Goal: Task Accomplishment & Management: Use online tool/utility

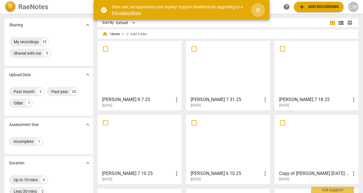
drag, startPoint x: 257, startPoint y: 8, endPoint x: 295, endPoint y: 0, distance: 38.3
click at [259, 8] on span "close" at bounding box center [258, 10] width 7 height 7
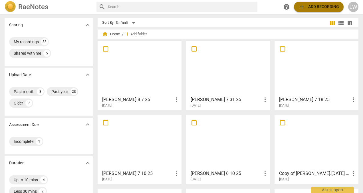
click at [322, 5] on span "add Add recording" at bounding box center [319, 6] width 41 height 7
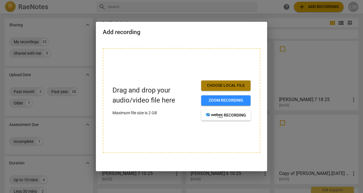
click at [228, 84] on span "Choose local file" at bounding box center [226, 86] width 40 height 6
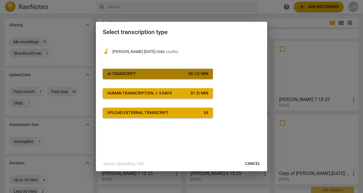
click at [140, 72] on span "AI Transcript $ 0.15 / min" at bounding box center [157, 74] width 101 height 6
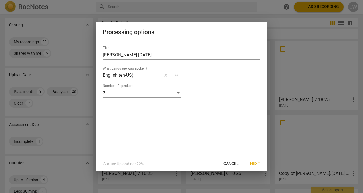
click at [254, 162] on span "Next" at bounding box center [255, 164] width 10 height 6
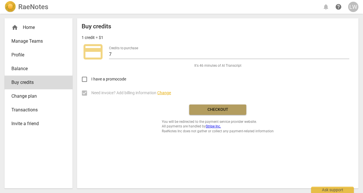
click at [220, 108] on span "Checkout" at bounding box center [218, 110] width 48 height 6
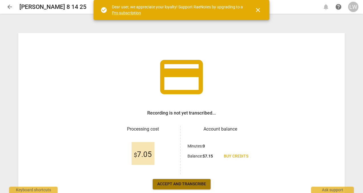
click at [173, 183] on span "Accept and transcribe" at bounding box center [181, 184] width 49 height 6
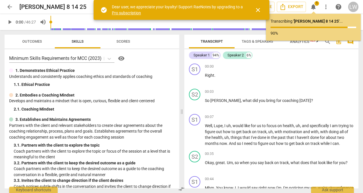
click at [296, 59] on div "Speaker 1 94% Speaker 2 6%" at bounding box center [271, 55] width 165 height 10
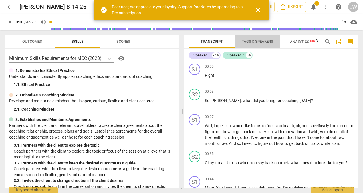
click at [263, 40] on span "Tags & Speakers" at bounding box center [257, 41] width 31 height 4
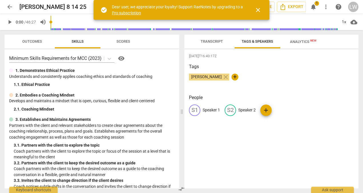
click at [206, 110] on p "Speaker 1" at bounding box center [211, 110] width 17 height 6
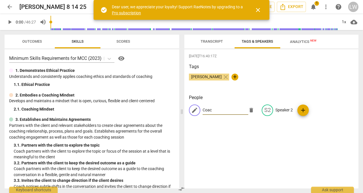
type input "Coach"
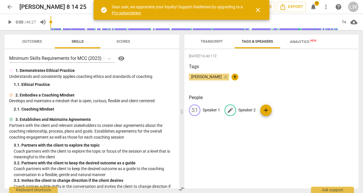
click at [250, 107] on p "Speaker 2" at bounding box center [247, 110] width 17 height 6
type input "Client"
click at [213, 110] on p "Speaker 1" at bounding box center [211, 110] width 17 height 6
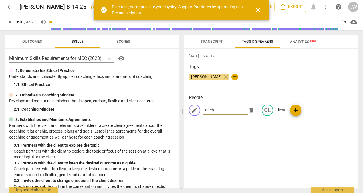
type input "Coach"
drag, startPoint x: 237, startPoint y: 164, endPoint x: 232, endPoint y: 162, distance: 5.2
click at [235, 163] on div "[DATE]T16:40:17Z Tags [PERSON_NAME] close + People edit Coach delete CL Client …" at bounding box center [272, 118] width 174 height 139
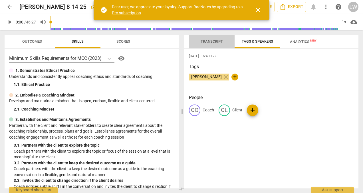
click at [212, 41] on span "Transcript" at bounding box center [212, 41] width 22 height 4
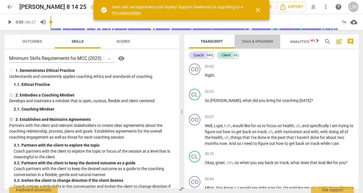
click at [259, 43] on span "Tags & Speakers" at bounding box center [257, 41] width 31 height 4
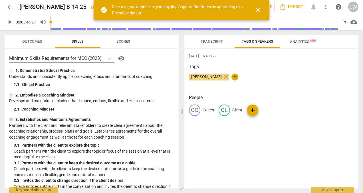
click at [208, 107] on p "Coach" at bounding box center [208, 110] width 11 height 6
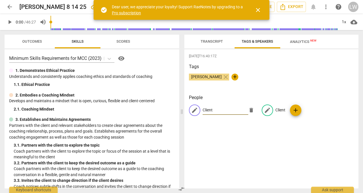
type input "Client"
click at [278, 109] on p "Client" at bounding box center [281, 110] width 10 height 6
type input "Coach"
click at [279, 163] on div "[DATE]T16:40:17Z Tags [PERSON_NAME] close + People CL Client edit Coach delete …" at bounding box center [272, 118] width 174 height 139
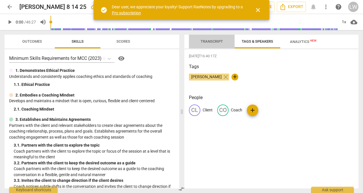
click at [216, 39] on span "Transcript" at bounding box center [212, 41] width 22 height 4
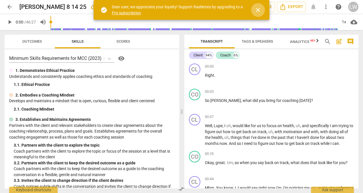
click at [261, 8] on span "close" at bounding box center [258, 10] width 7 height 7
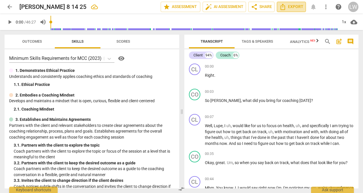
click at [295, 7] on span "Export" at bounding box center [292, 6] width 24 height 7
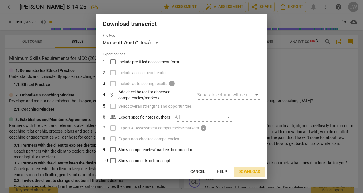
click at [245, 171] on span "Download" at bounding box center [250, 172] width 22 height 6
